Goal: Find specific page/section: Find specific page/section

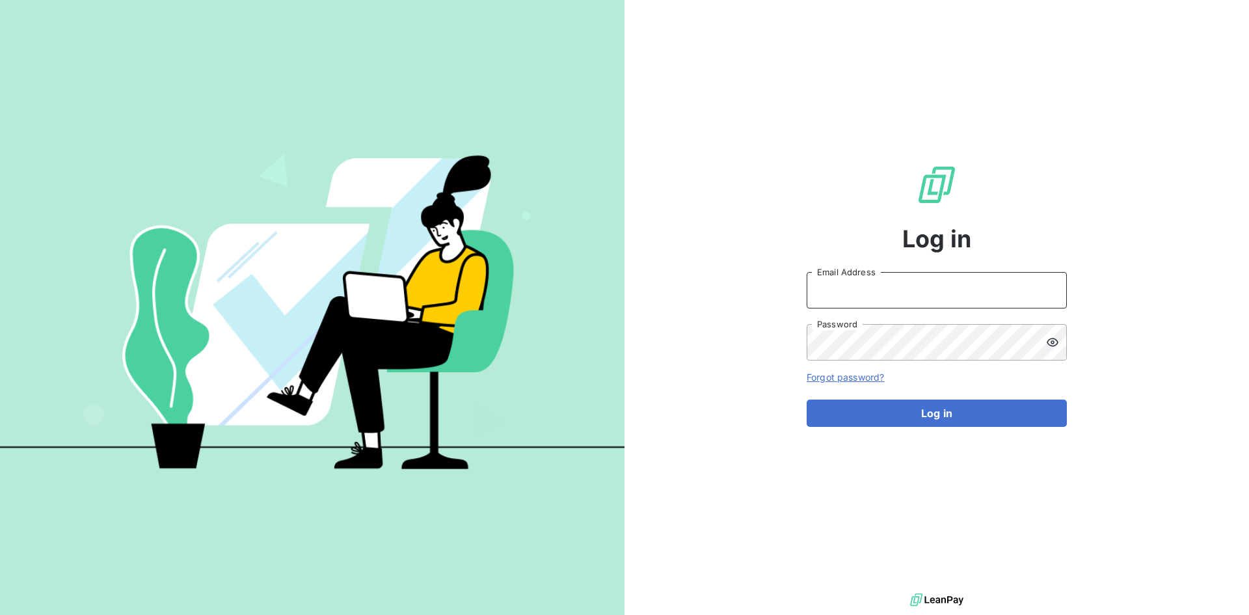
click at [889, 295] on input "Email Address" at bounding box center [937, 290] width 260 height 36
type input "jesus.soriano@graitec.com"
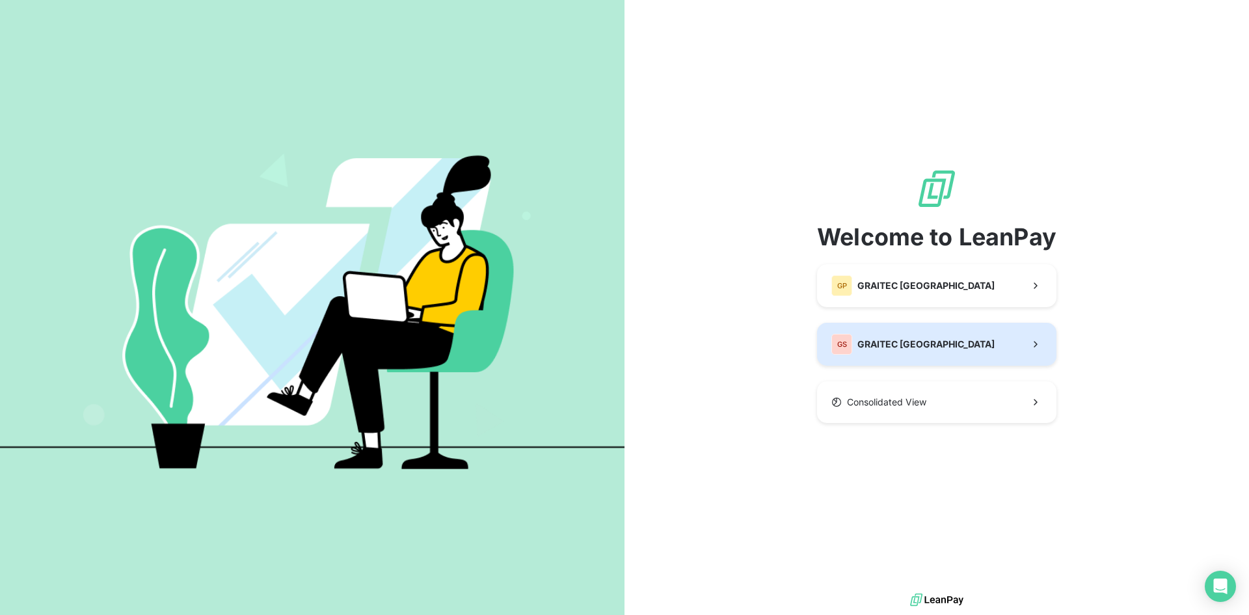
click at [931, 341] on button "GS GRAITEC SPAIN" at bounding box center [936, 344] width 239 height 43
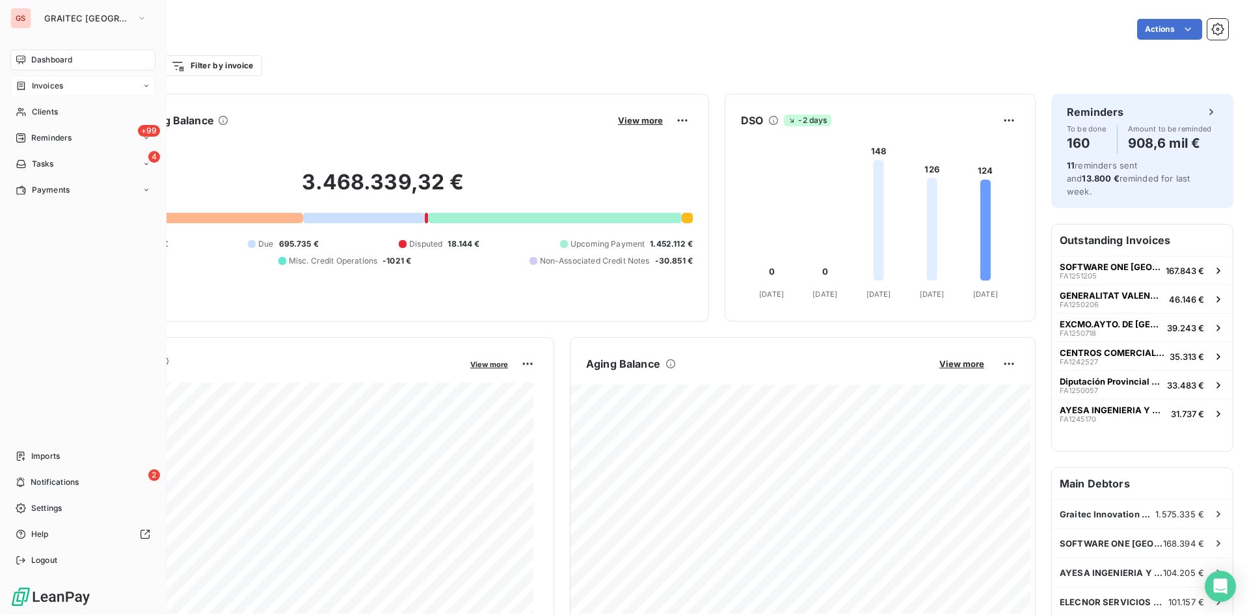
click at [41, 84] on span "Invoices" at bounding box center [47, 86] width 31 height 12
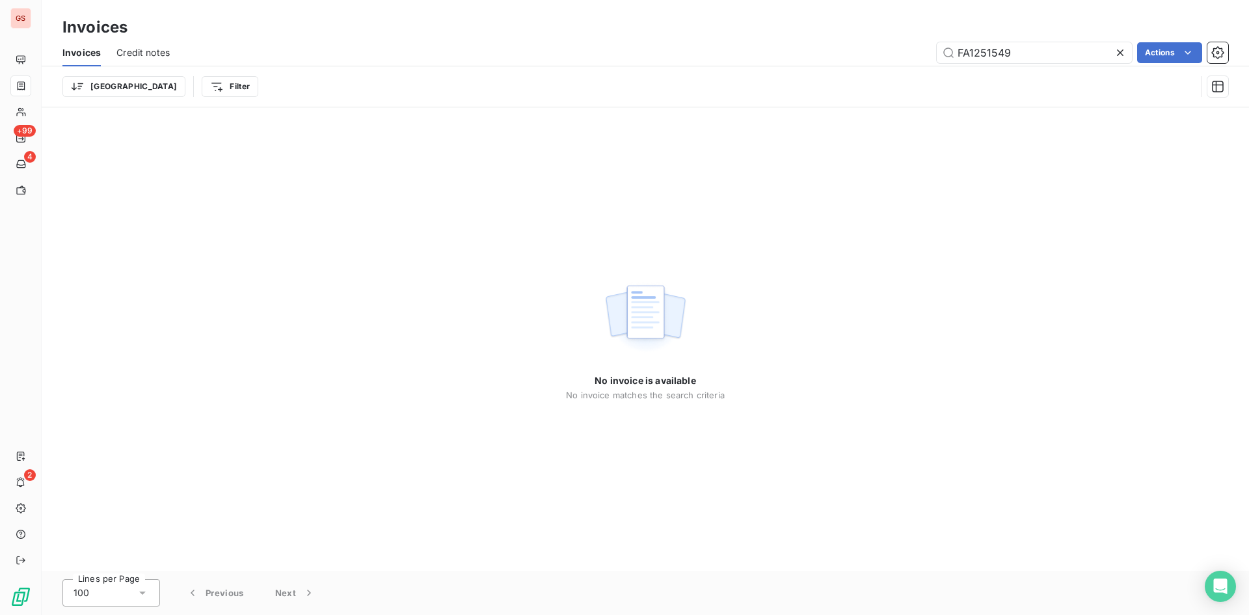
drag, startPoint x: 1054, startPoint y: 46, endPoint x: 857, endPoint y: 42, distance: 197.1
click at [861, 42] on div "FA1251549 Actions" at bounding box center [706, 52] width 1043 height 21
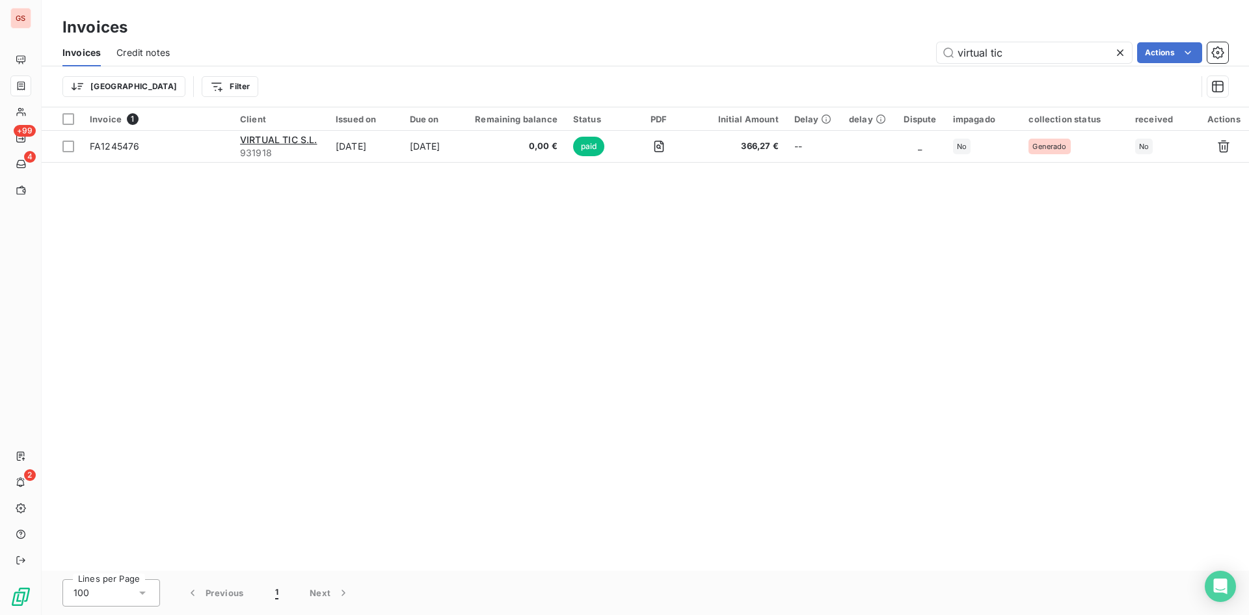
type input "virtual tic"
